Goal: Entertainment & Leisure: Consume media (video, audio)

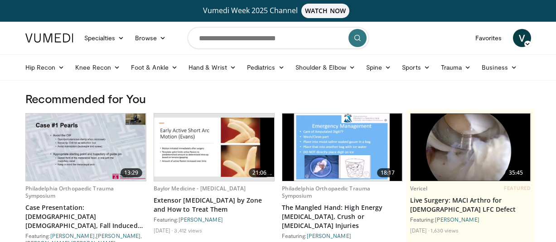
scroll to position [2821, 0]
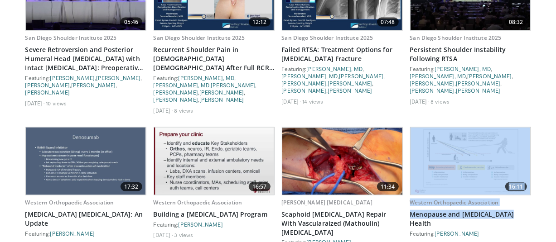
drag, startPoint x: 555, startPoint y: 209, endPoint x: 557, endPoint y: 192, distance: 16.9
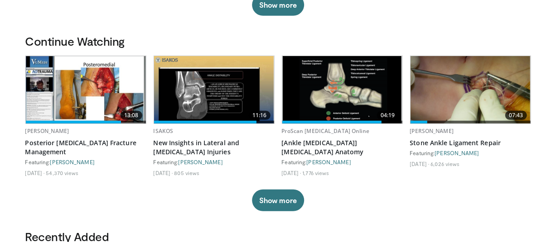
scroll to position [271, 0]
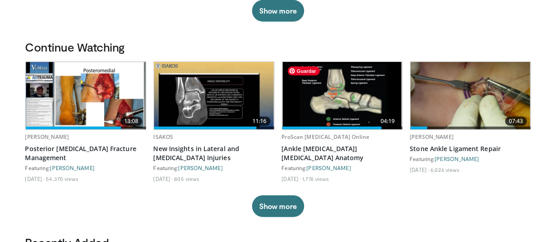
click at [337, 101] on img at bounding box center [342, 95] width 118 height 67
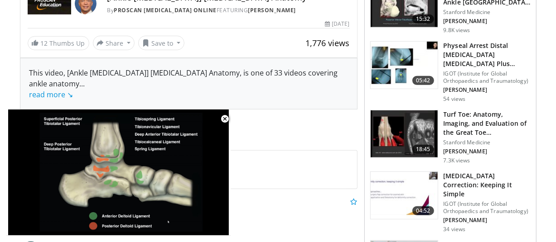
scroll to position [295, 0]
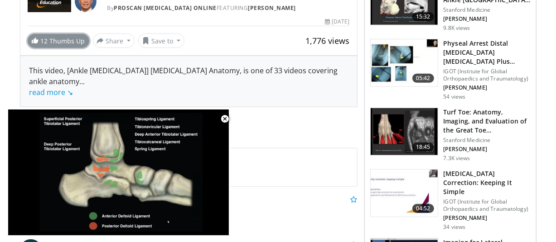
click at [61, 41] on link "12 Thumbs Up" at bounding box center [59, 41] width 62 height 14
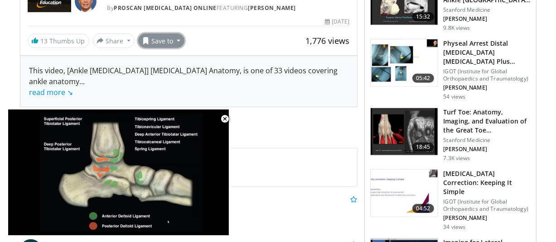
click at [176, 41] on button "Save to" at bounding box center [161, 41] width 46 height 14
click at [180, 60] on span "Add to Favorites" at bounding box center [177, 60] width 56 height 10
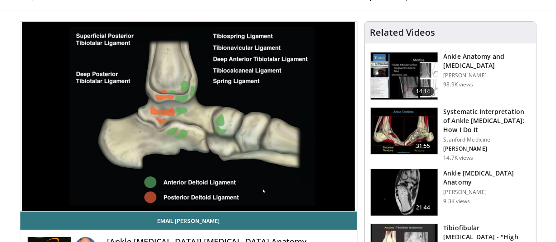
scroll to position [51, 0]
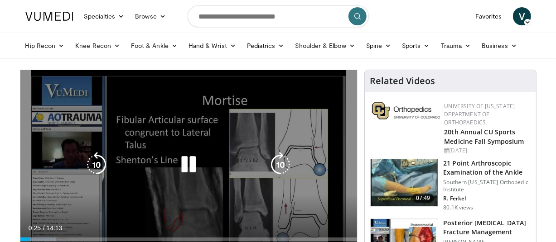
click at [194, 167] on icon "Video Player" at bounding box center [188, 164] width 25 height 25
